Goal: Task Accomplishment & Management: Complete application form

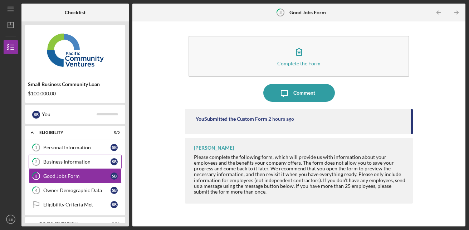
click at [81, 159] on div "Business Information" at bounding box center [76, 162] width 67 height 6
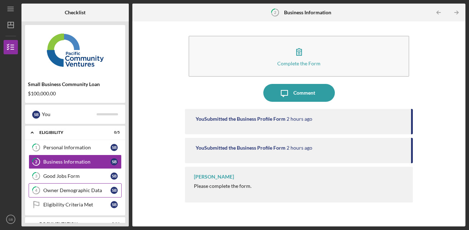
click at [73, 187] on link "4 Owner Demographic Data S B" at bounding box center [75, 190] width 93 height 14
